Goal: Task Accomplishment & Management: Use online tool/utility

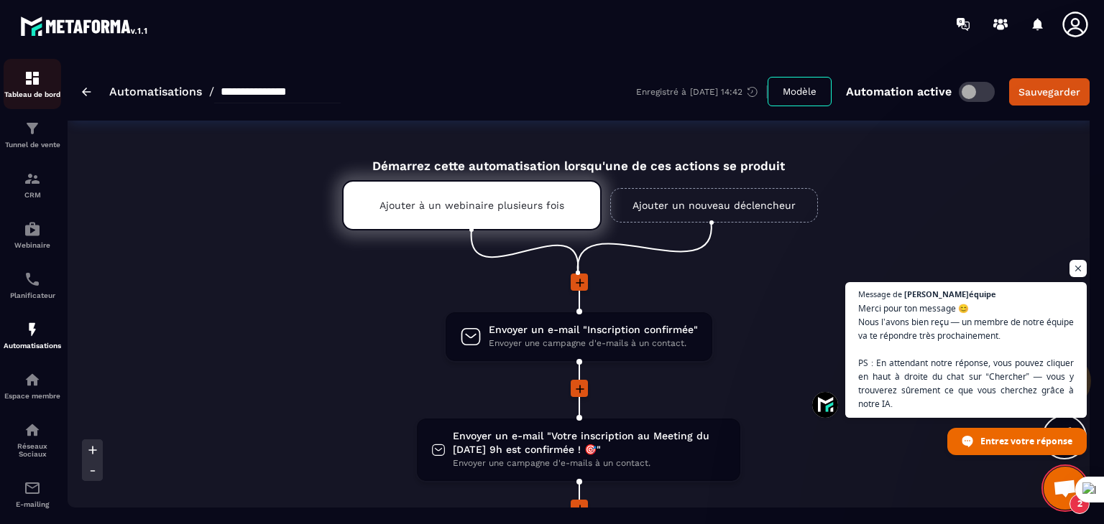
click at [46, 78] on div "Tableau de bord" at bounding box center [32, 84] width 57 height 29
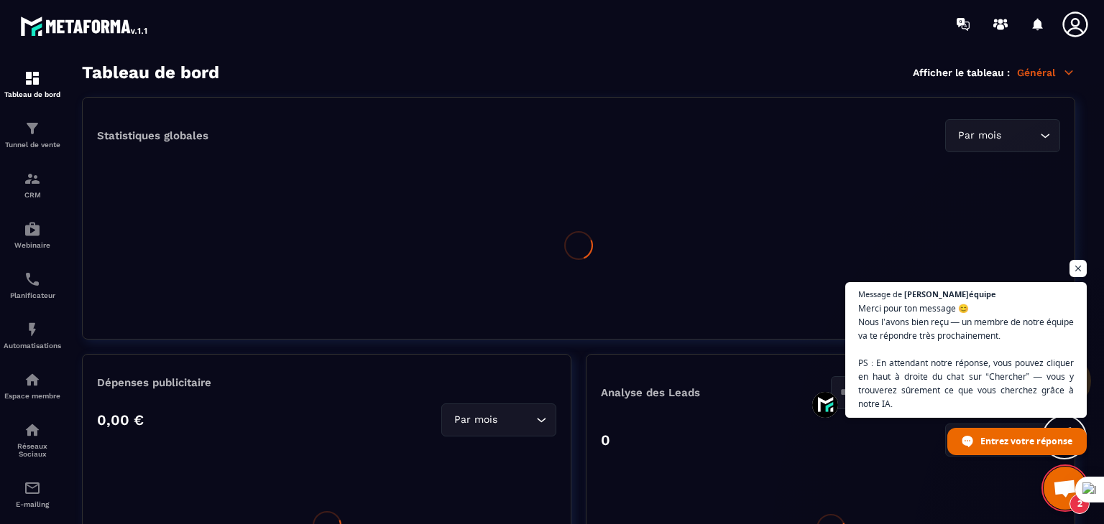
click at [0, 0] on img at bounding box center [0, 0] width 0 height 0
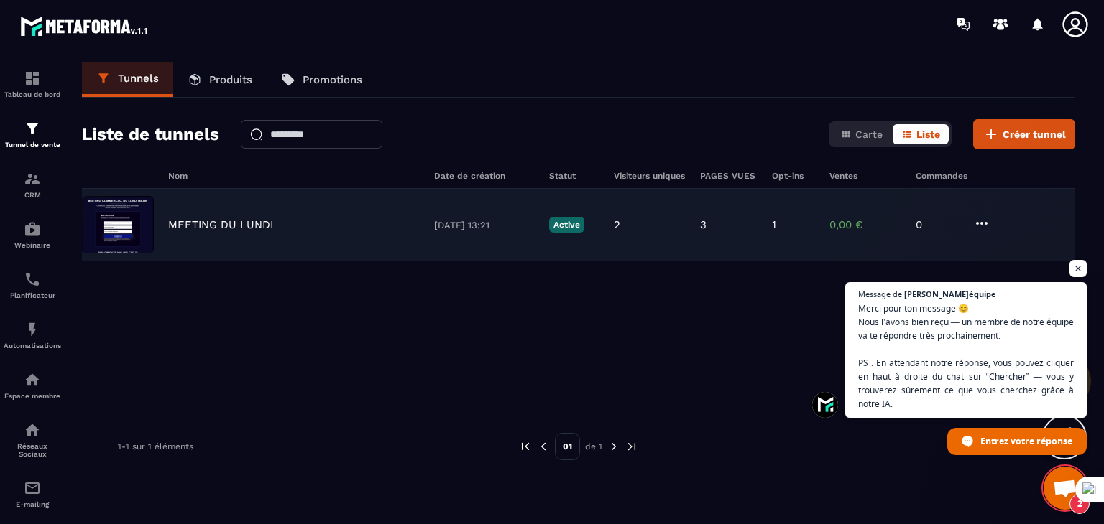
click at [310, 230] on div "MEETING DU LUNDI" at bounding box center [293, 224] width 251 height 13
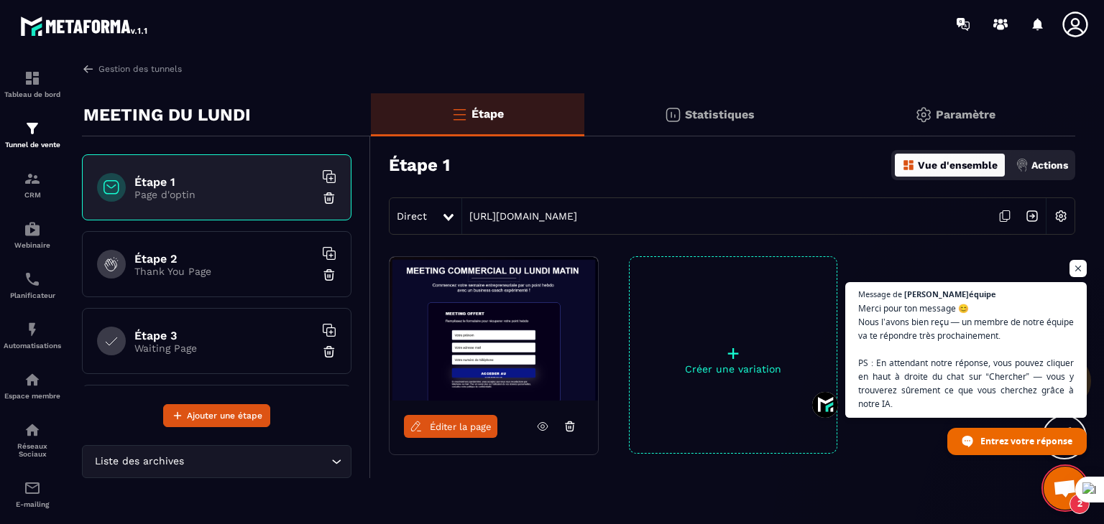
click at [468, 423] on span "Éditer la page" at bounding box center [461, 427] width 62 height 11
